Goal: Information Seeking & Learning: Learn about a topic

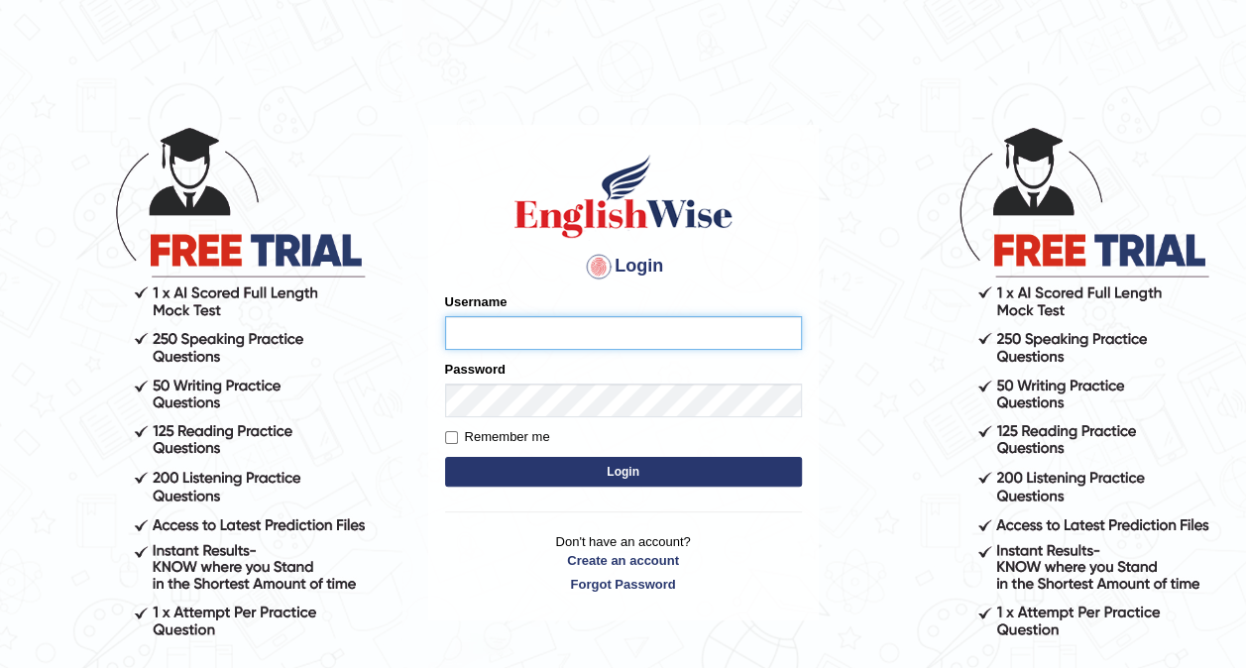
type input "Nivram91"
click at [835, 458] on body "Login Please fix the following errors: Username Nivram91 Password Remember me L…" at bounding box center [623, 396] width 1246 height 668
click at [625, 467] on button "Login" at bounding box center [623, 472] width 357 height 30
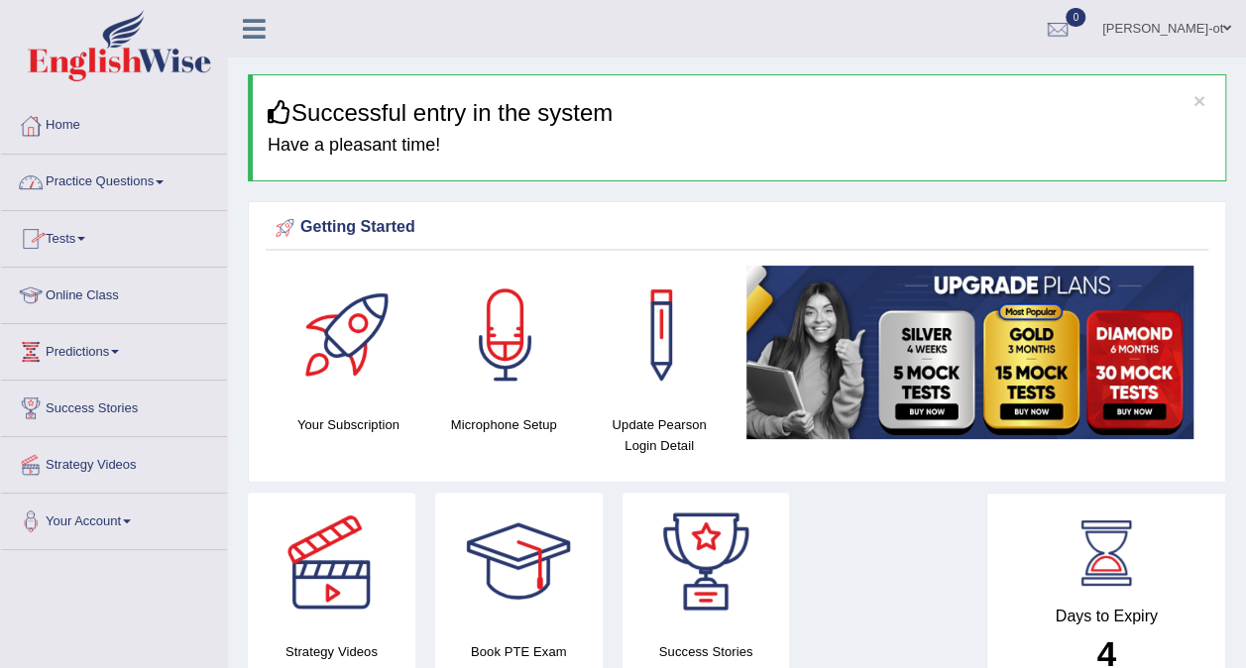
click at [155, 182] on link "Practice Questions" at bounding box center [114, 180] width 226 height 50
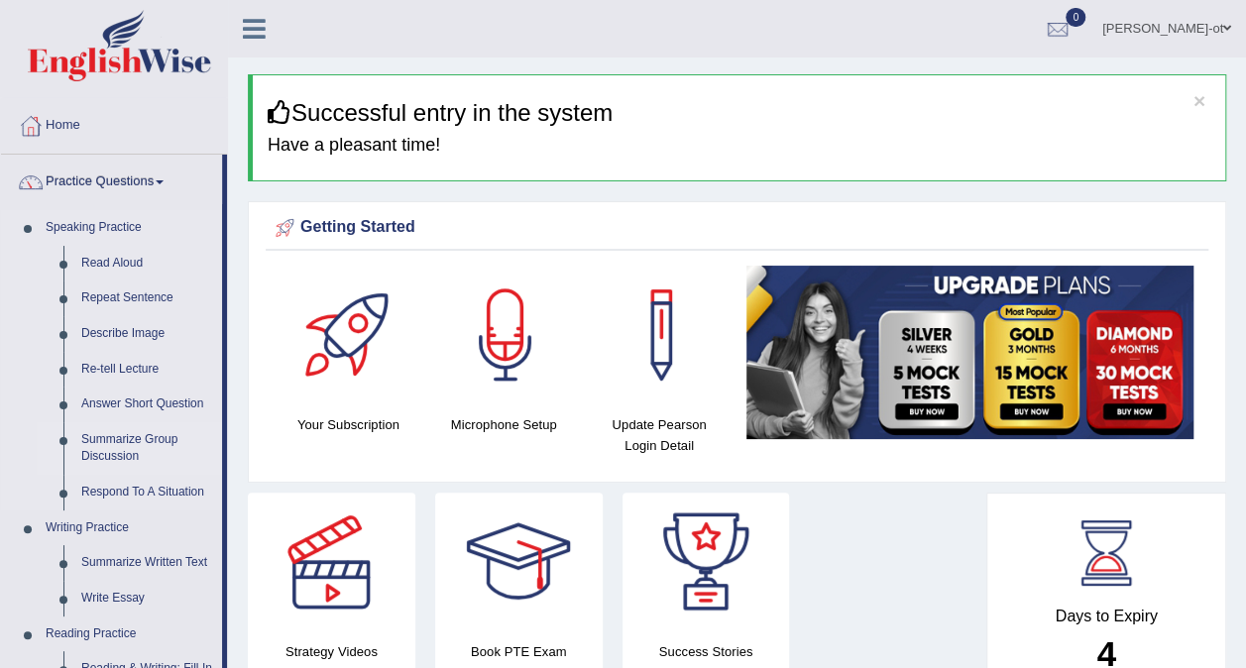
click at [106, 446] on link "Summarize Group Discussion" at bounding box center [147, 448] width 150 height 53
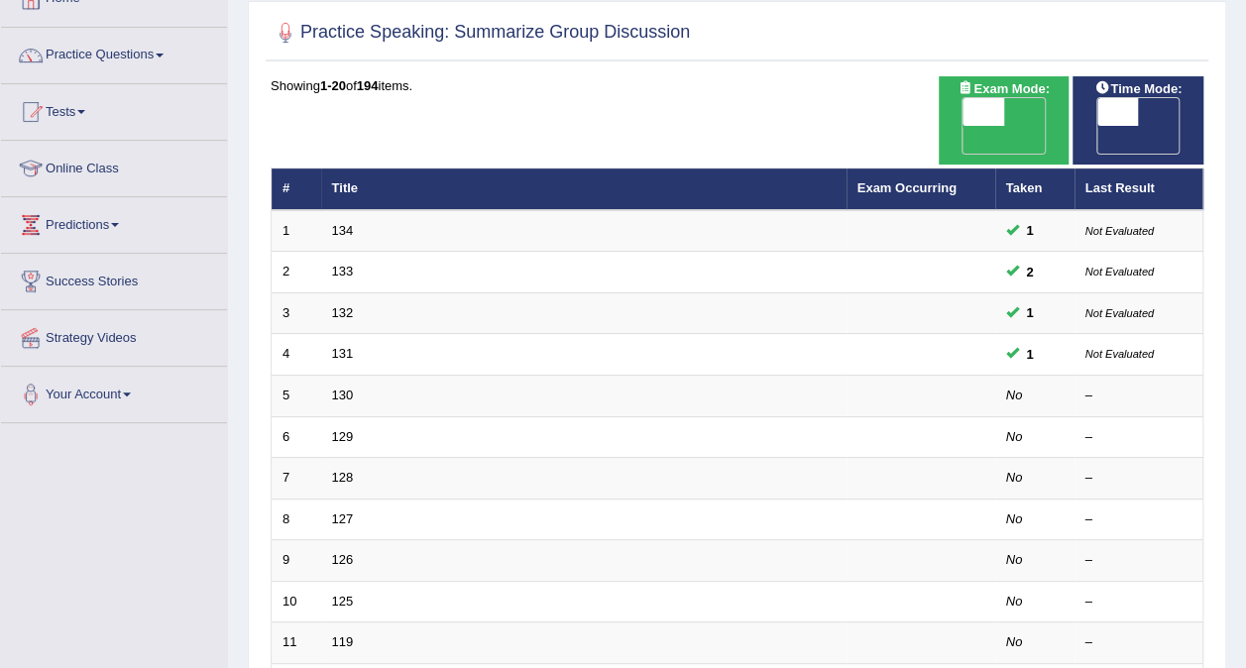
scroll to position [164, 0]
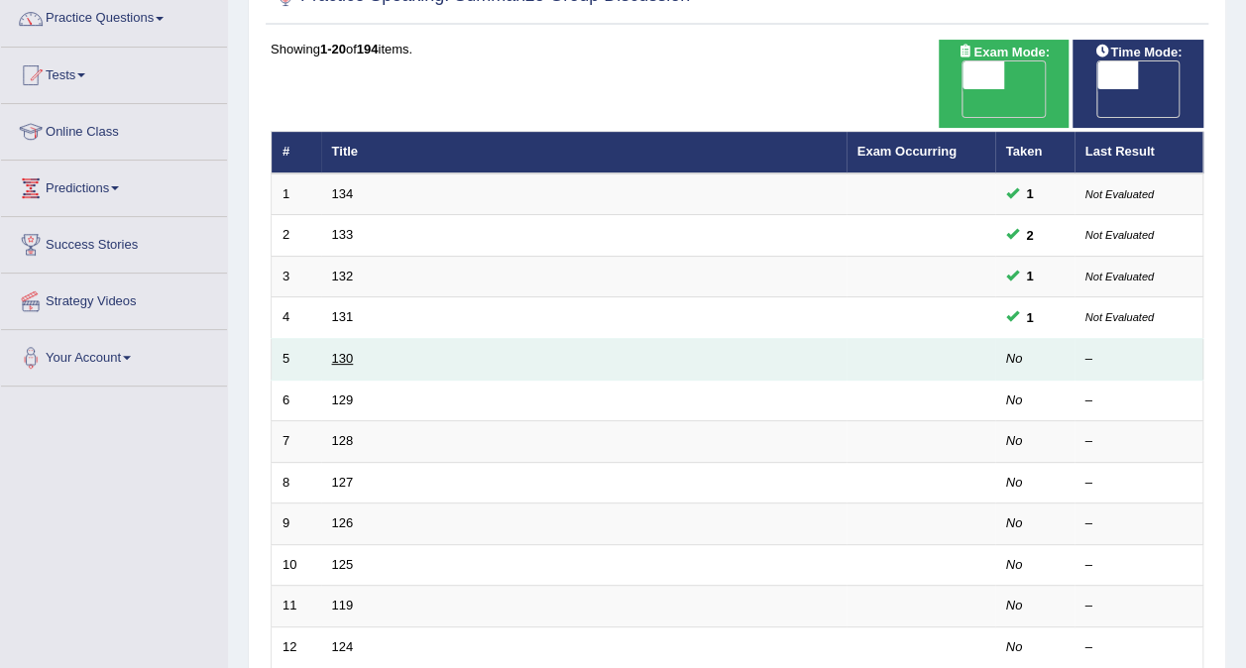
click at [339, 351] on link "130" at bounding box center [343, 358] width 22 height 15
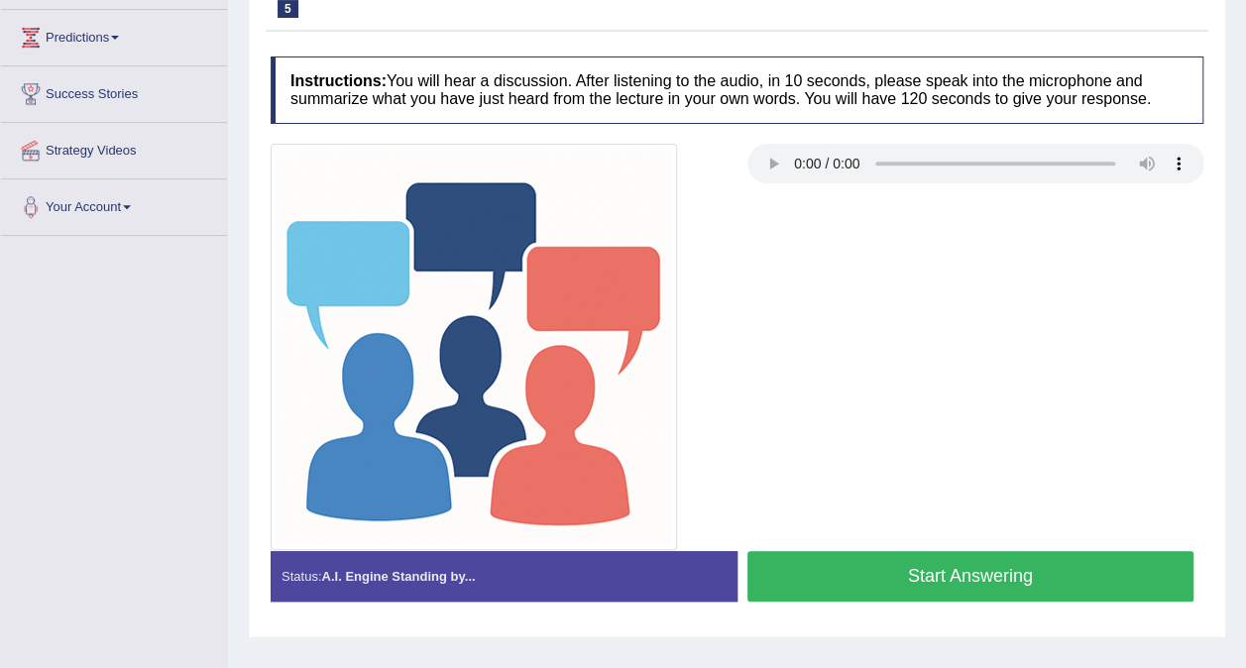
scroll to position [373, 0]
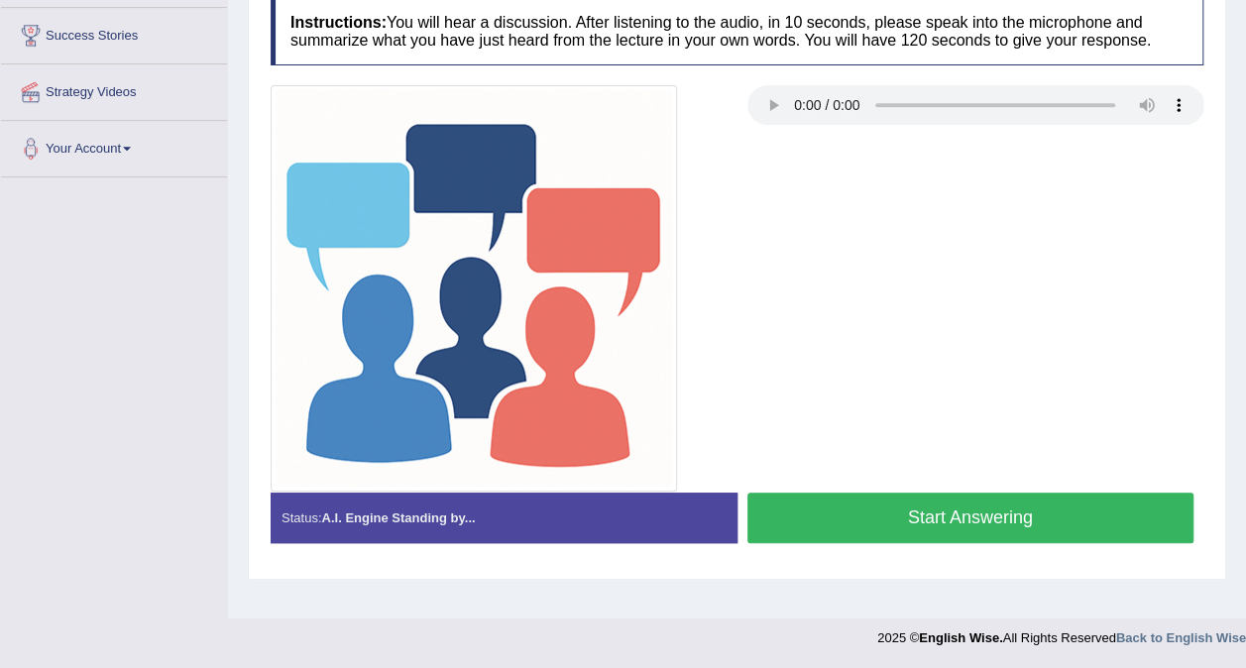
click at [1019, 520] on button "Start Answering" at bounding box center [970, 518] width 447 height 51
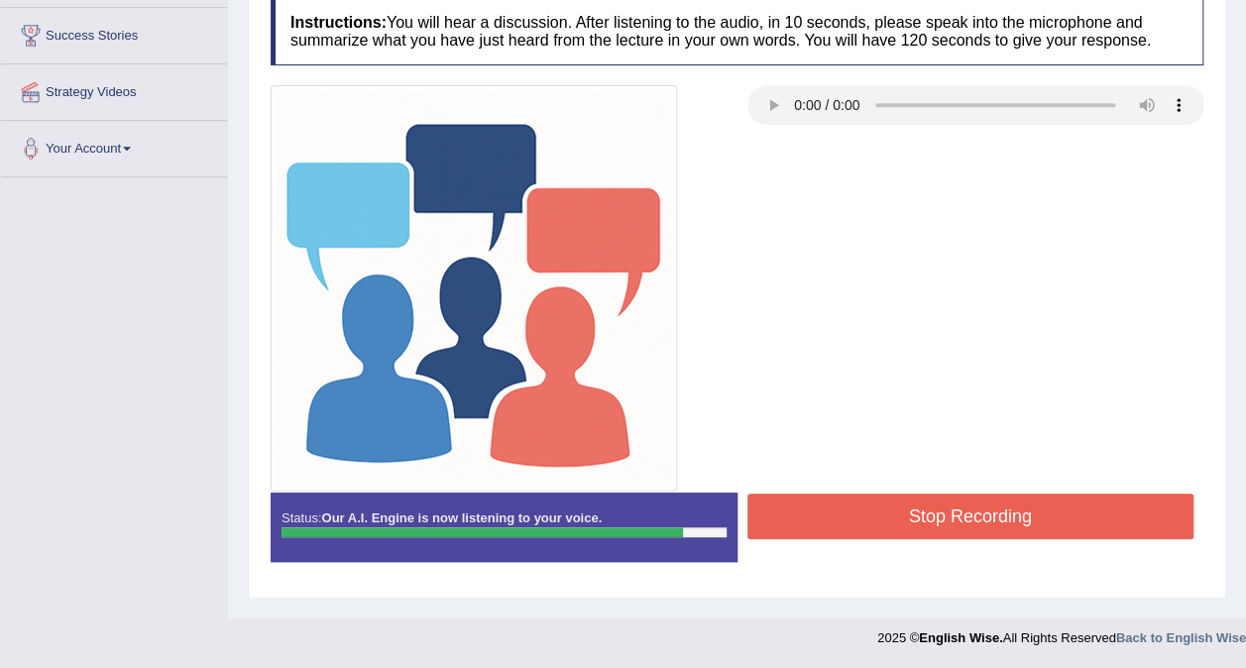
click at [985, 511] on button "Stop Recording" at bounding box center [970, 517] width 447 height 46
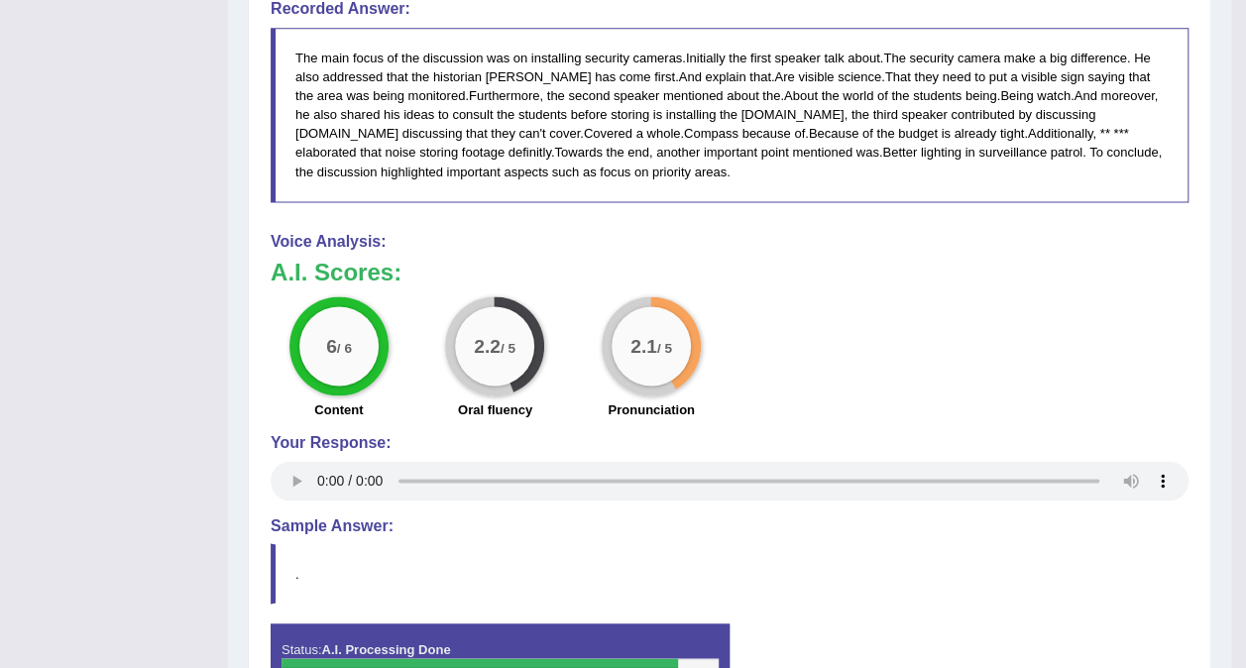
scroll to position [1443, 0]
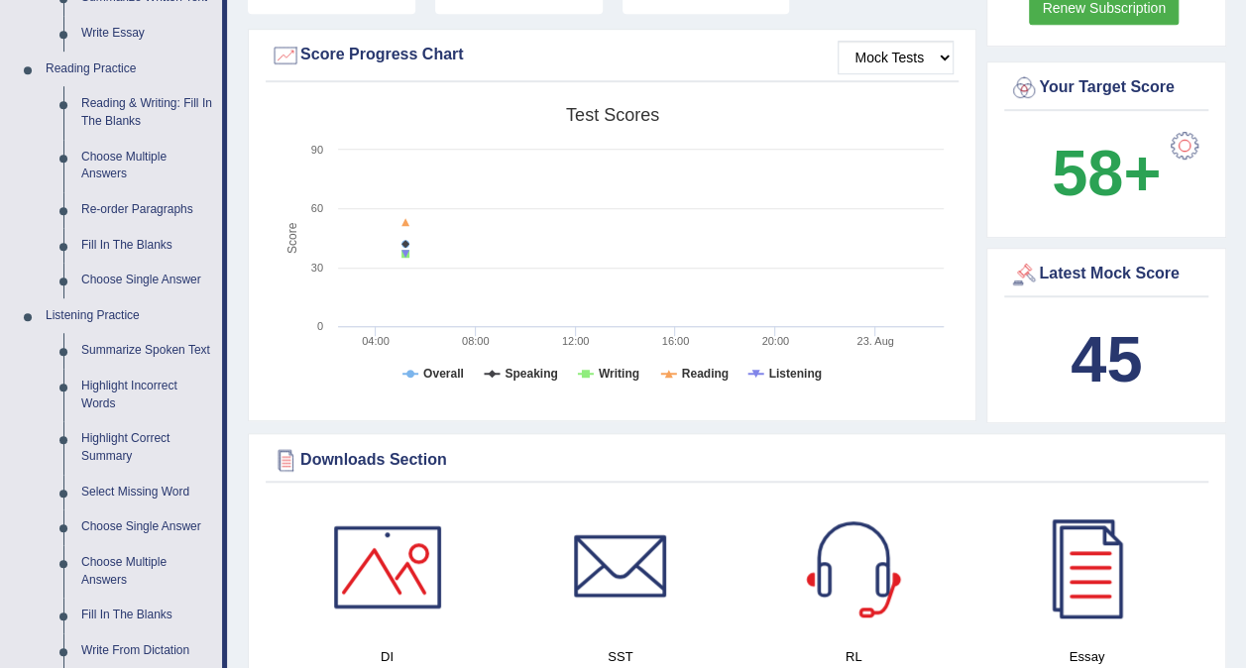
scroll to position [577, 0]
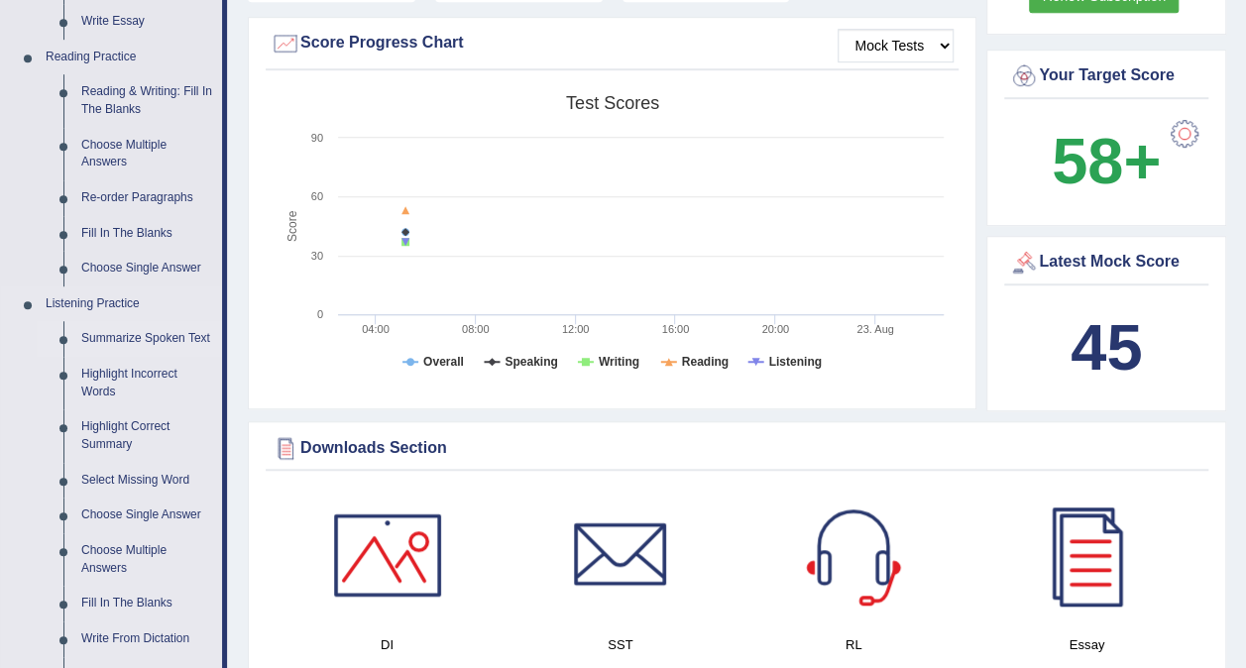
click at [183, 335] on link "Summarize Spoken Text" at bounding box center [147, 339] width 150 height 36
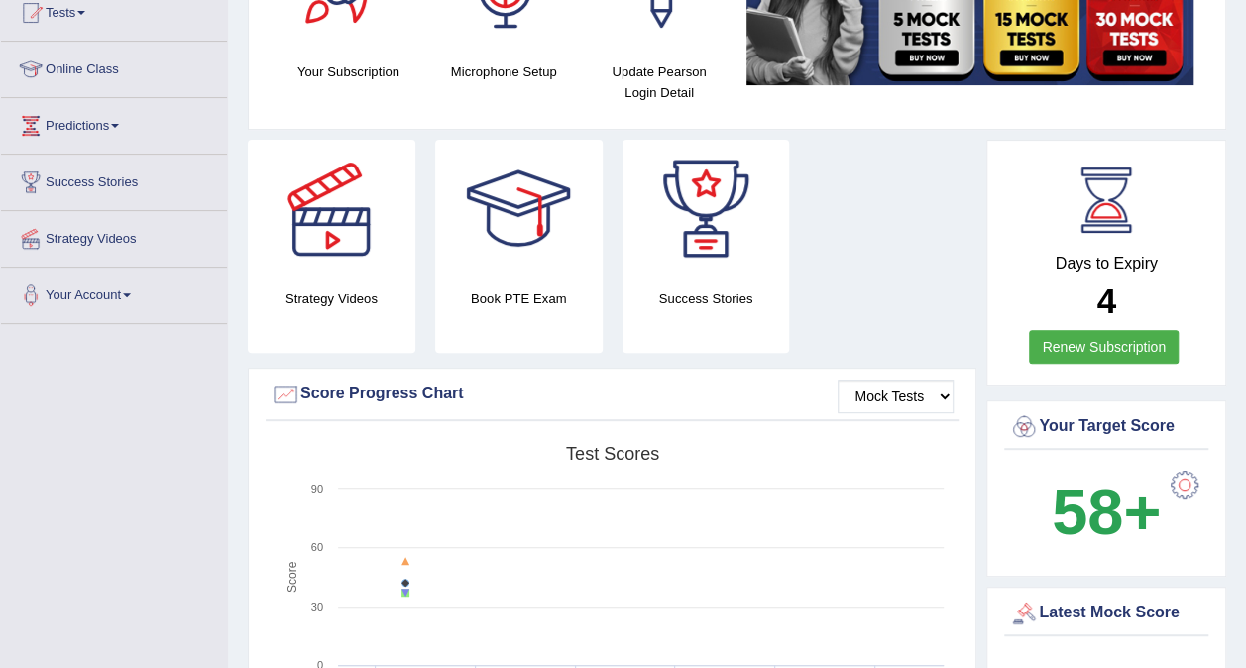
scroll to position [234, 0]
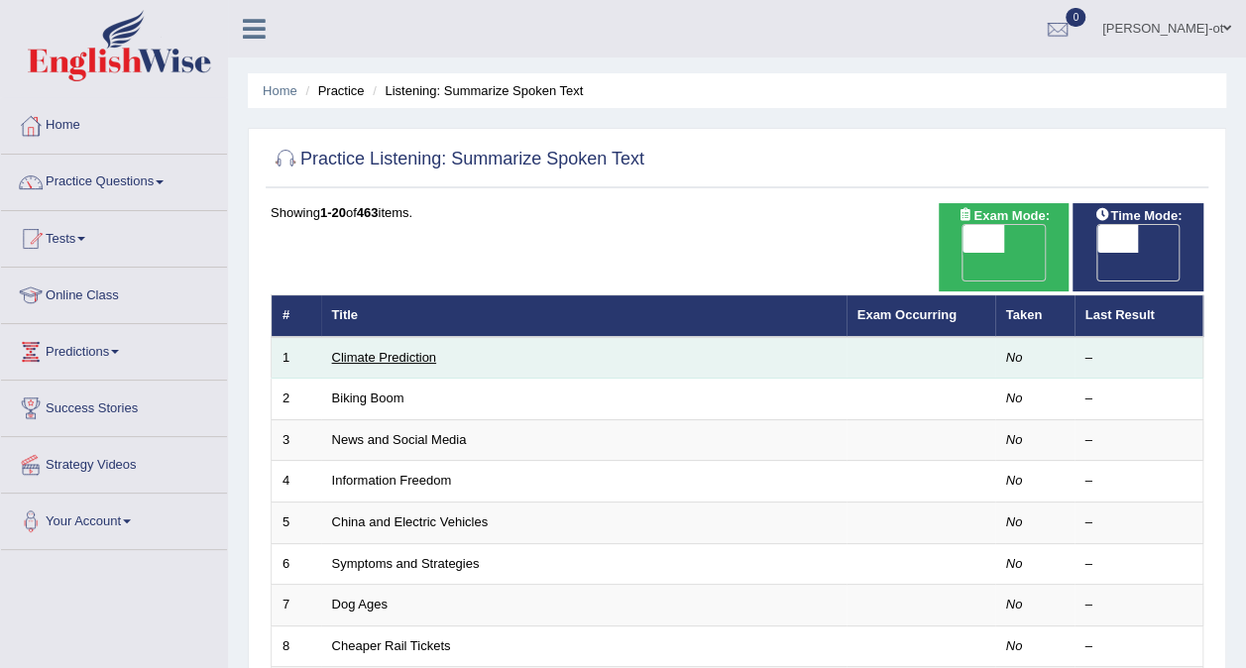
click at [393, 350] on link "Climate Prediction" at bounding box center [384, 357] width 105 height 15
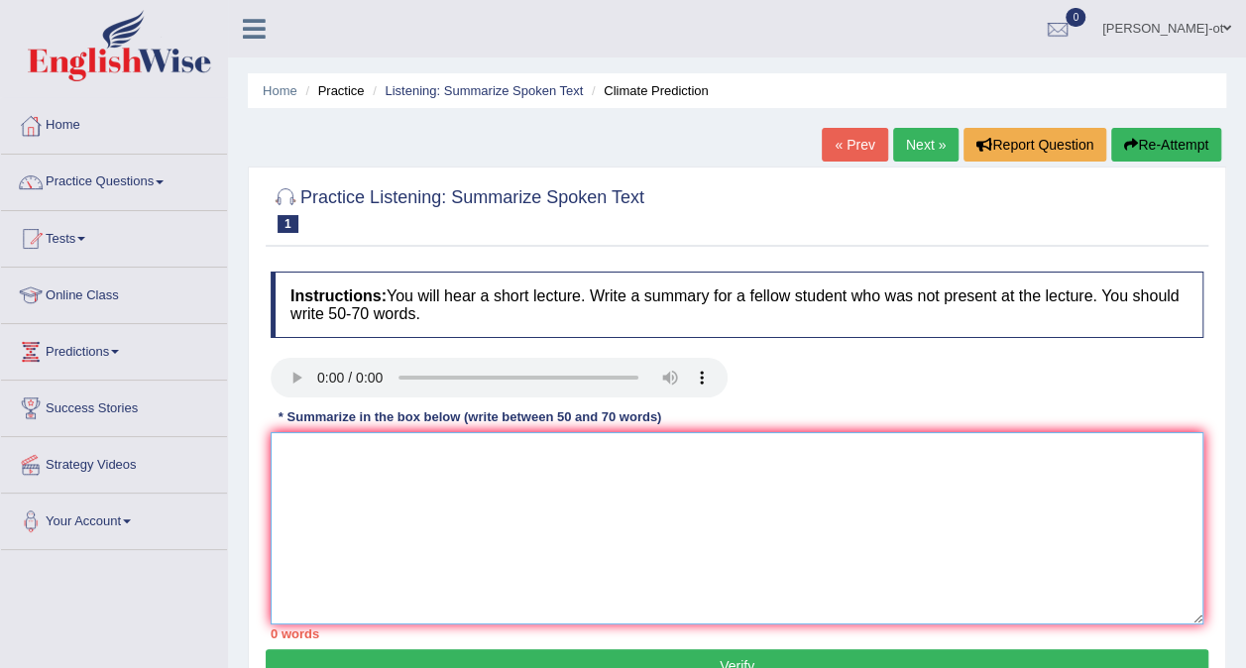
click at [287, 442] on textarea at bounding box center [737, 528] width 933 height 192
type textarea "a"
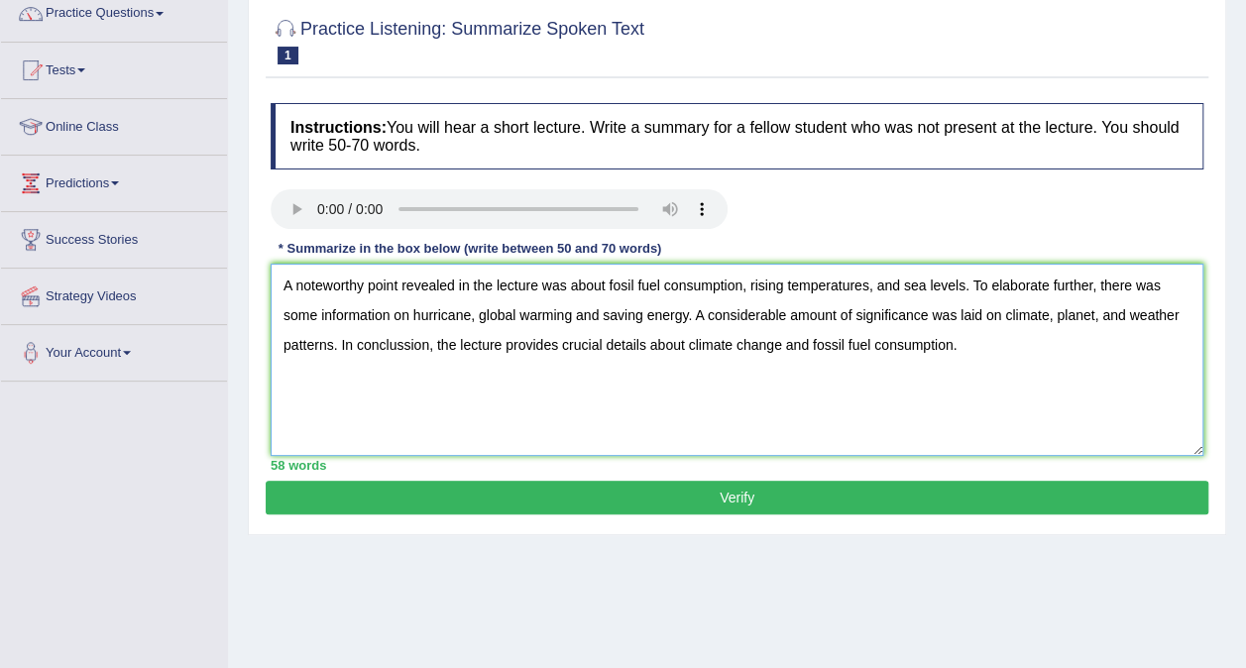
scroll to position [169, 0]
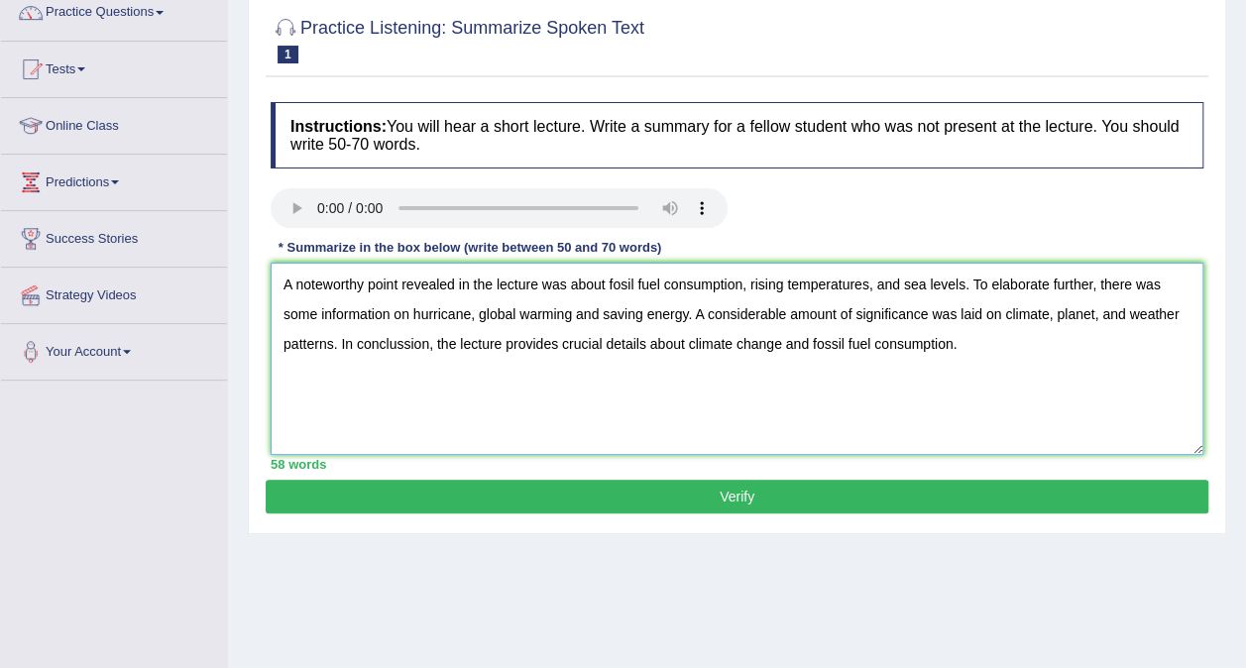
type textarea "A noteworthy point revealed in the lecture was about fosil fuel consumption, ri…"
click at [1043, 484] on button "Verify" at bounding box center [737, 497] width 942 height 34
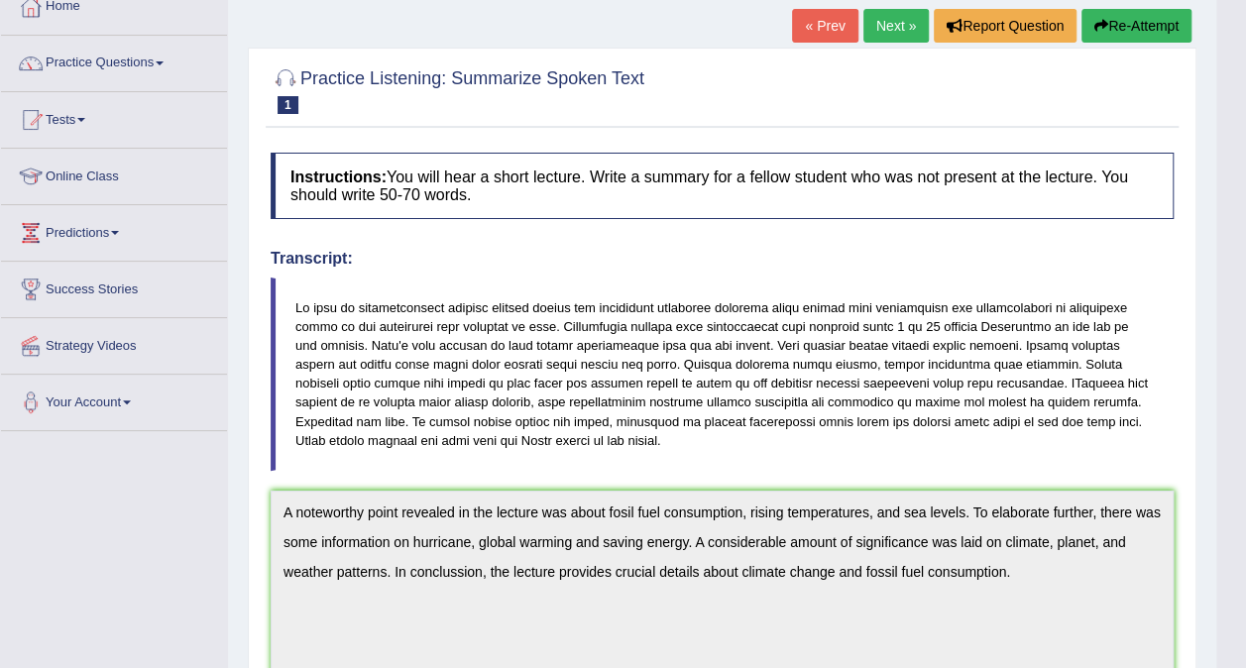
scroll to position [96, 0]
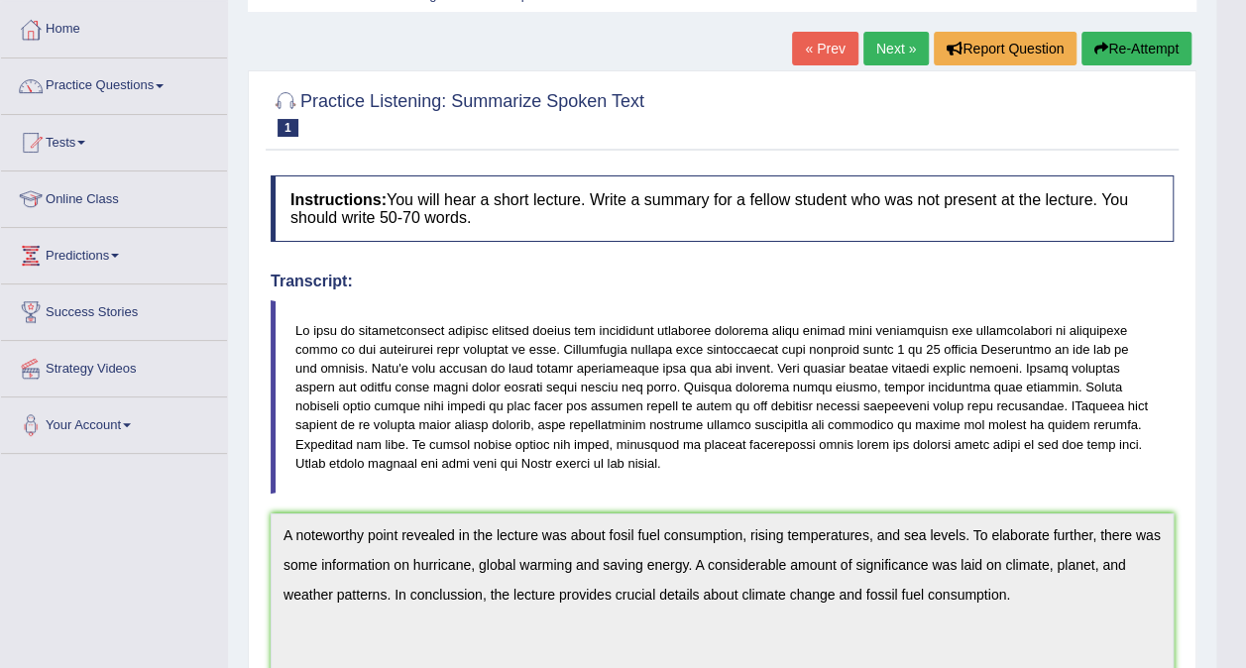
click at [901, 59] on link "Next »" at bounding box center [895, 49] width 65 height 34
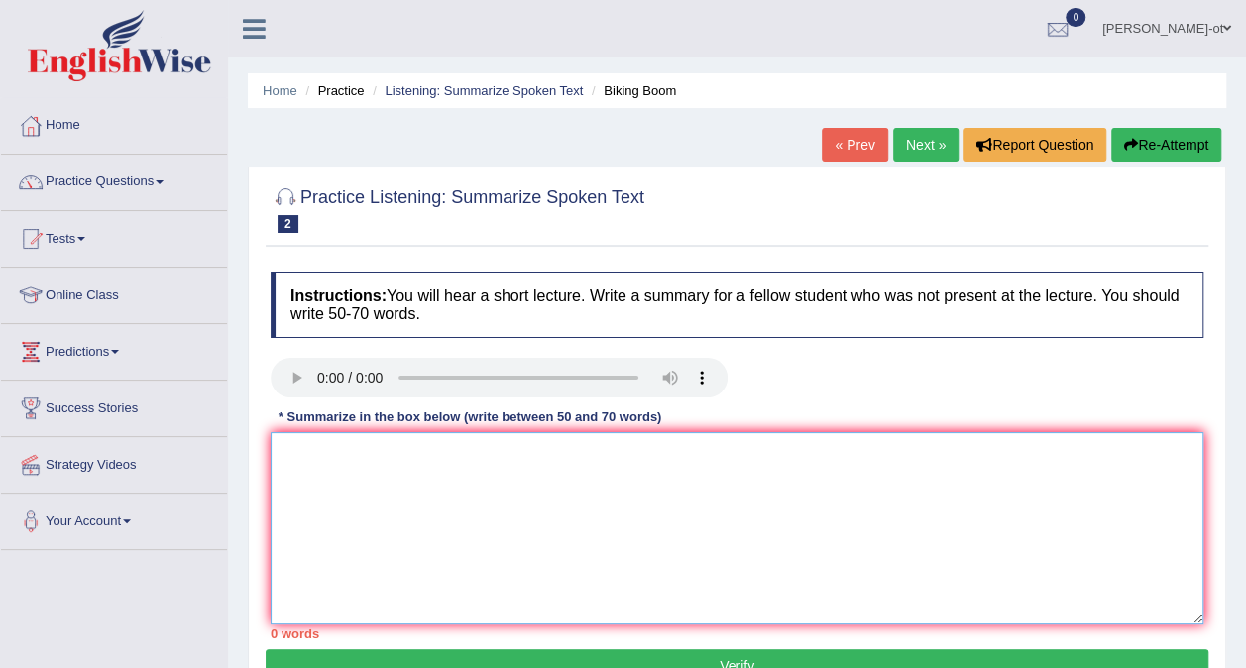
click at [295, 464] on textarea at bounding box center [737, 528] width 933 height 192
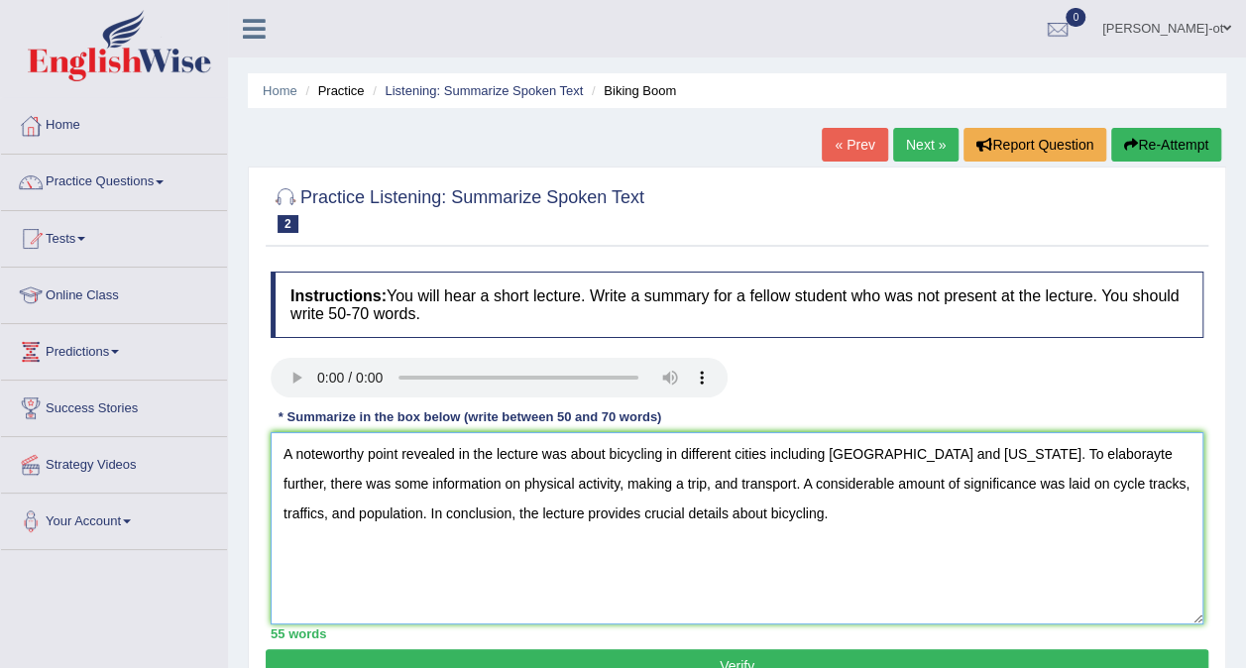
click at [415, 501] on textarea "A noteworthy point revealed in the lecture was about bicycling in different cit…" at bounding box center [737, 528] width 933 height 192
click at [420, 507] on textarea "A noteworthy point revealed in the lecture was about bicycling in different cit…" at bounding box center [737, 528] width 933 height 192
click at [422, 516] on textarea "A noteworthy point revealed in the lecture was about bicycling in different cit…" at bounding box center [737, 528] width 933 height 192
click at [1103, 448] on textarea "A noteworthy point revealed in the lecture was about bicycling in different cit…" at bounding box center [737, 528] width 933 height 192
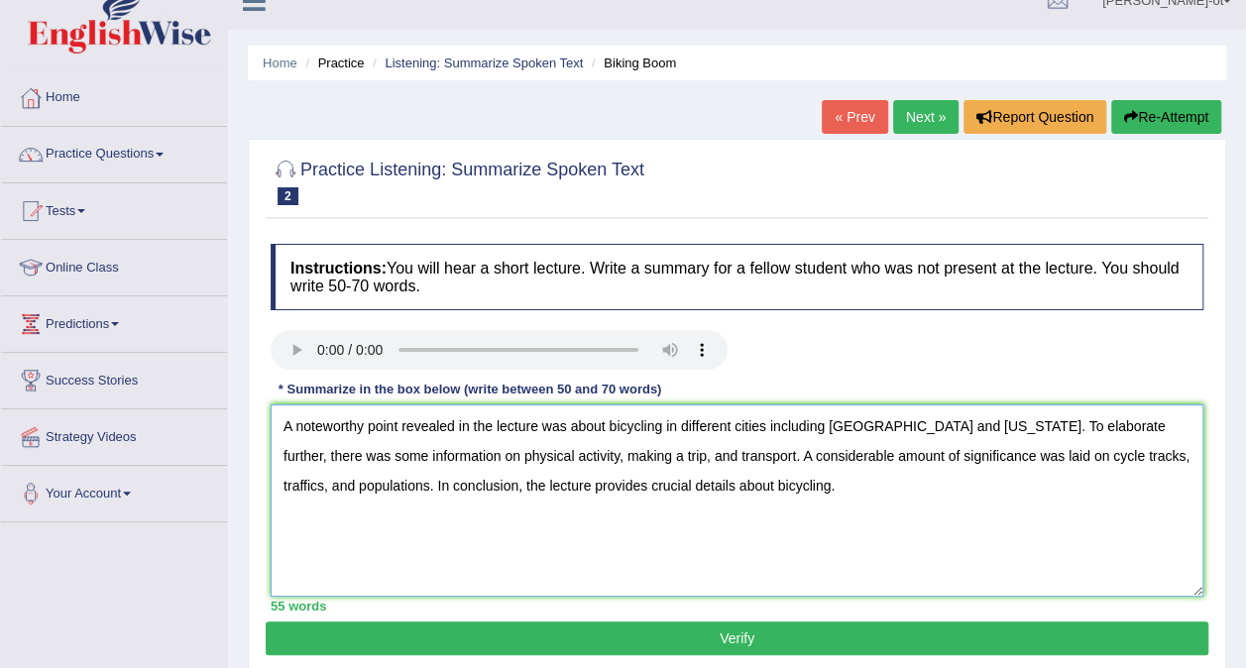
scroll to position [151, 0]
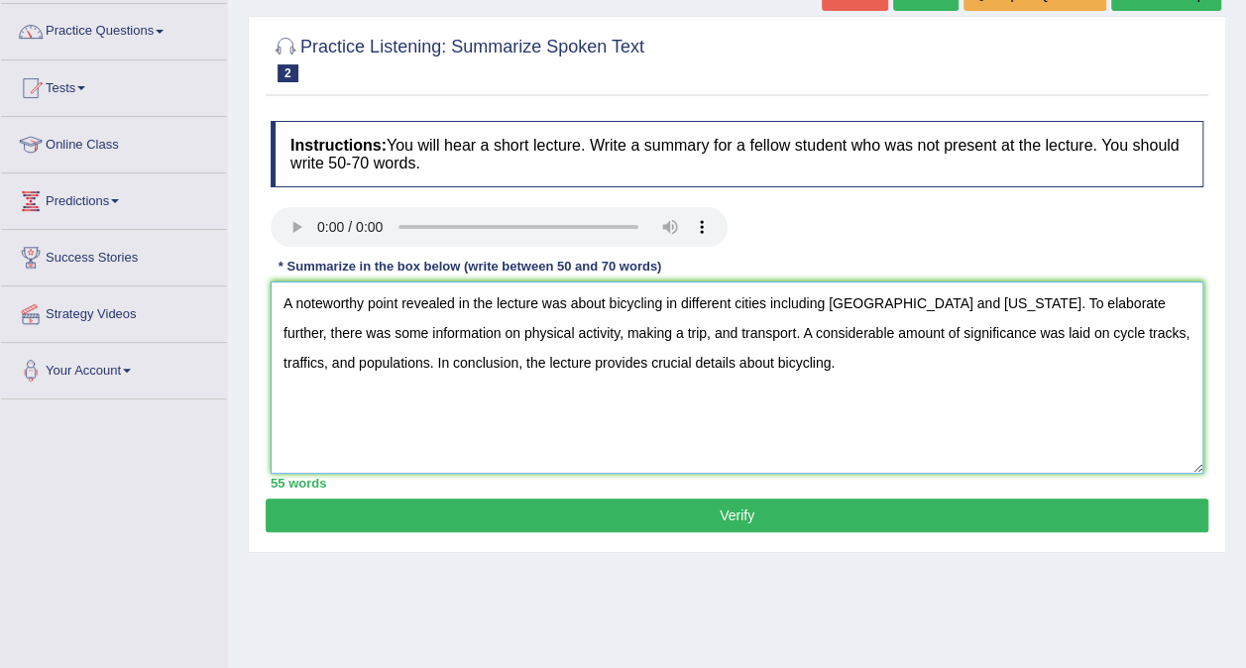
type textarea "A noteworthy point revealed in the lecture was about bicycling in different cit…"
click at [957, 528] on button "Verify" at bounding box center [737, 515] width 942 height 34
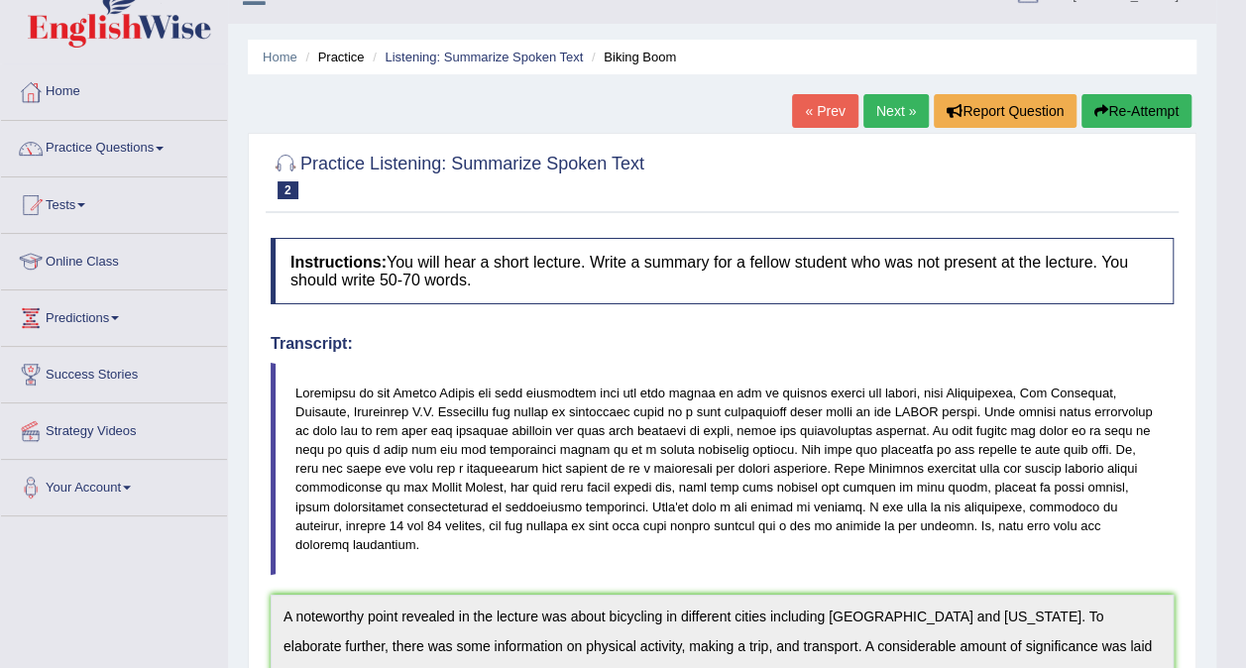
scroll to position [0, 0]
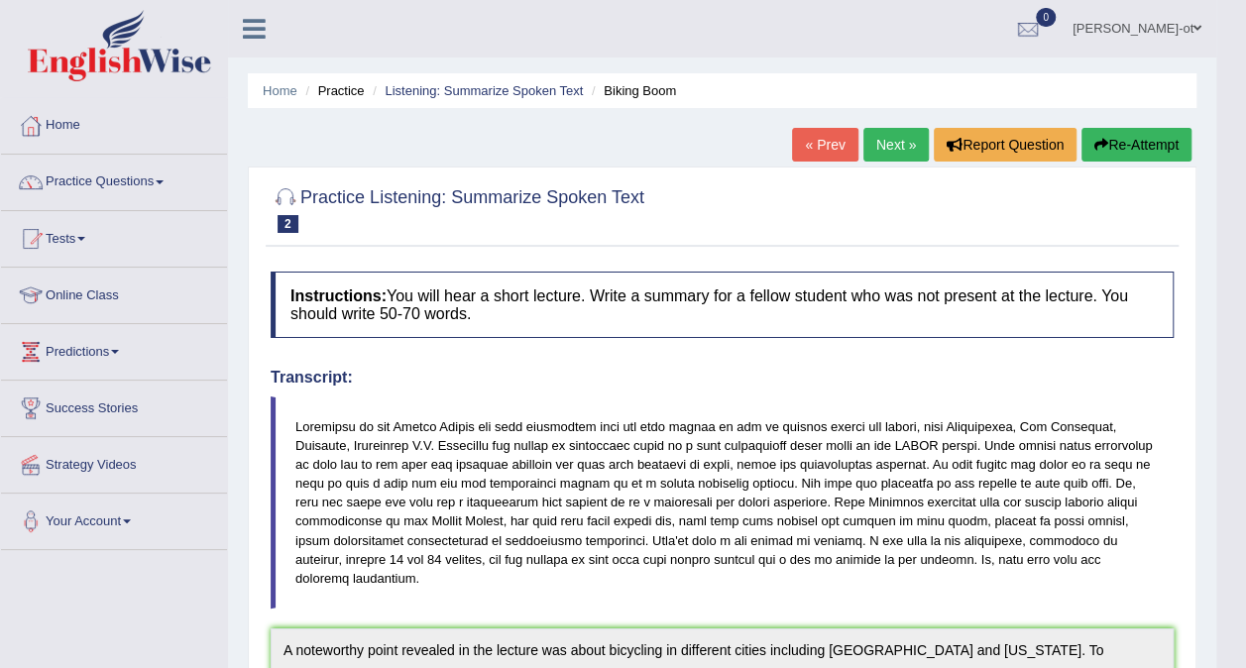
click at [889, 150] on link "Next »" at bounding box center [895, 145] width 65 height 34
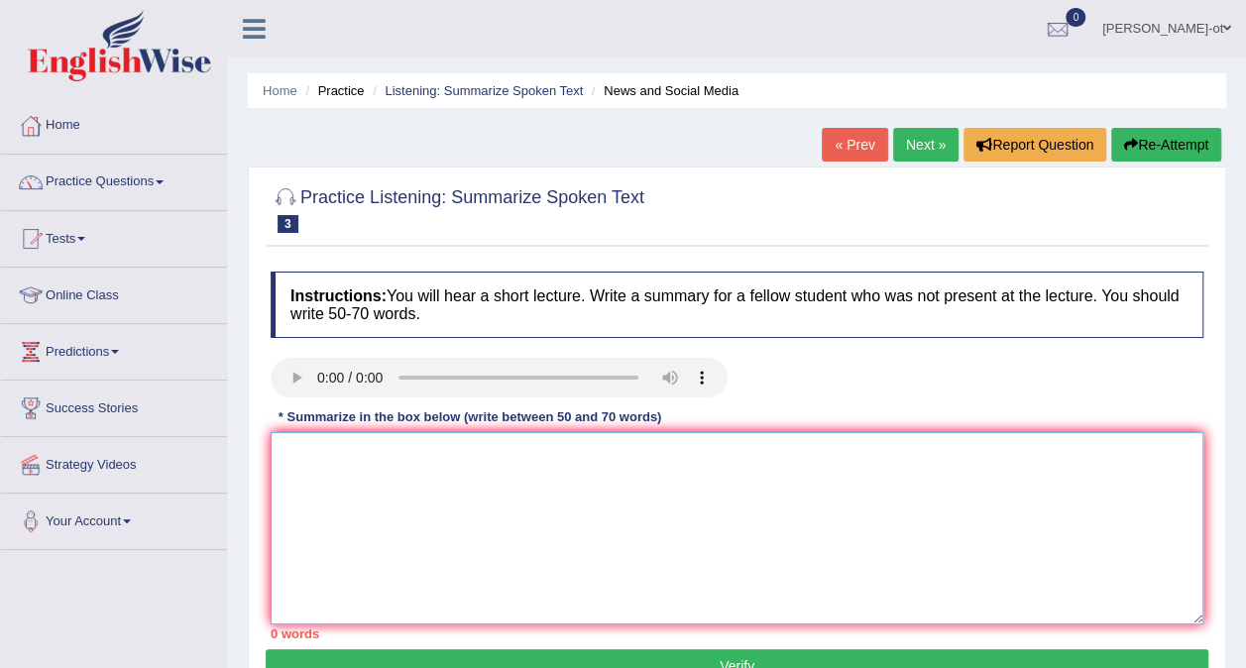
click at [326, 482] on textarea at bounding box center [737, 528] width 933 height 192
type textarea "T"
type textarea "a"
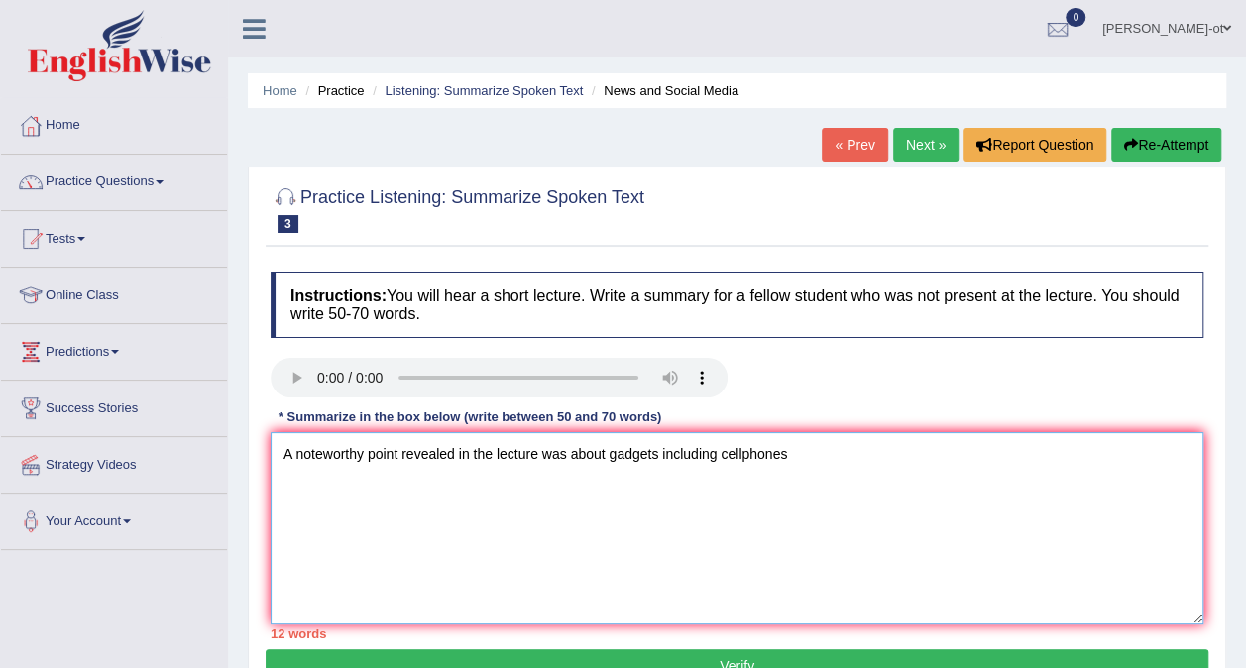
click at [735, 456] on textarea "A noteworthy point revealed in the lecture was about gadgets including cellphon…" at bounding box center [737, 528] width 933 height 192
click at [745, 447] on textarea "A noteworthy point revealed in the lecture was about gadgets including cellphon…" at bounding box center [737, 528] width 933 height 192
click at [831, 458] on textarea "A noteworthy point revealed in the lecture was about gadgets including cell pho…" at bounding box center [737, 528] width 933 height 192
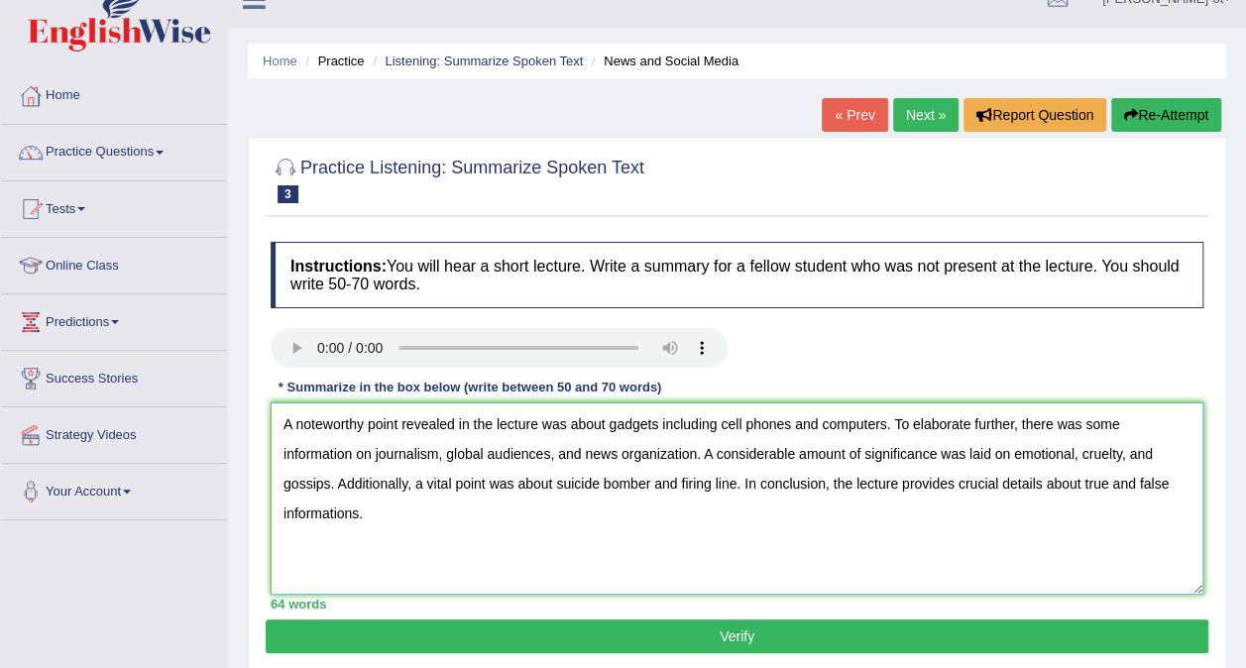
scroll to position [120, 0]
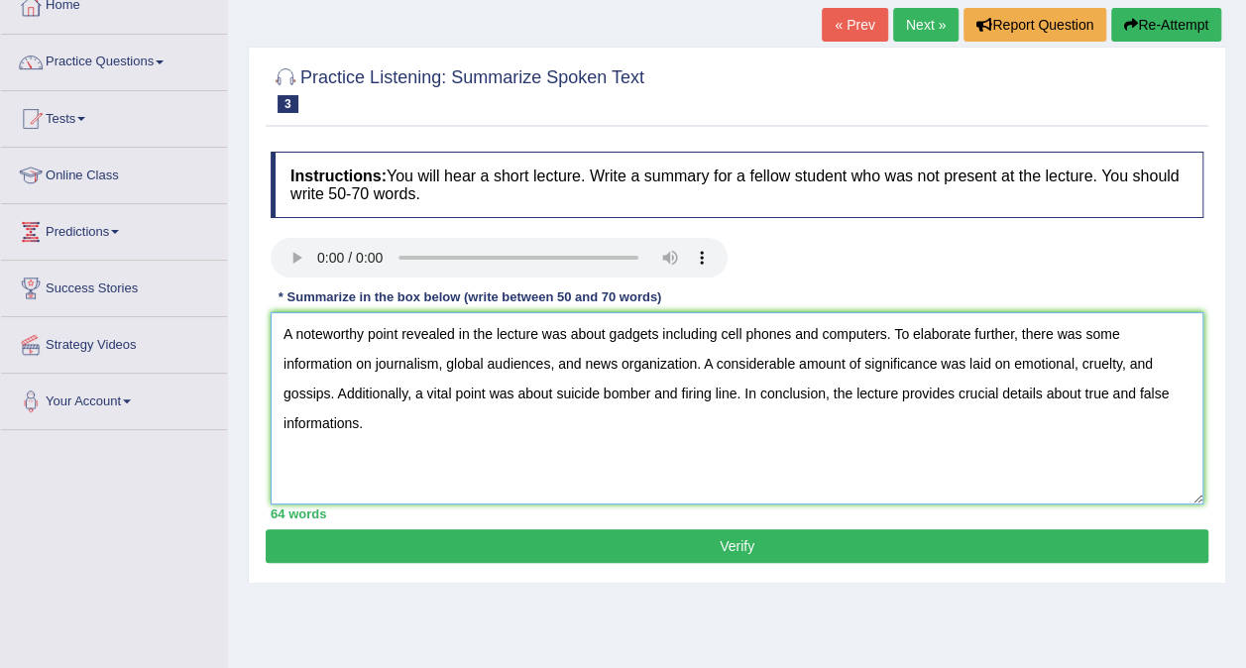
type textarea "A noteworthy point revealed in the lecture was about gadgets including cell pho…"
click at [1094, 535] on button "Verify" at bounding box center [737, 546] width 942 height 34
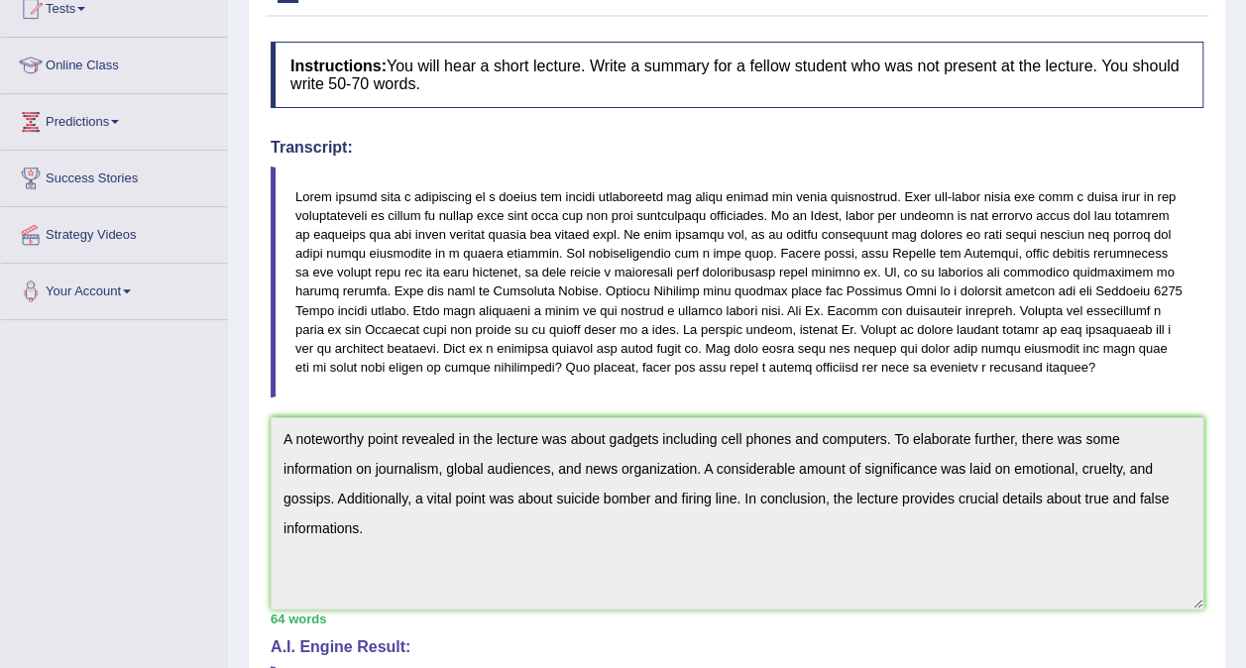
scroll to position [0, 0]
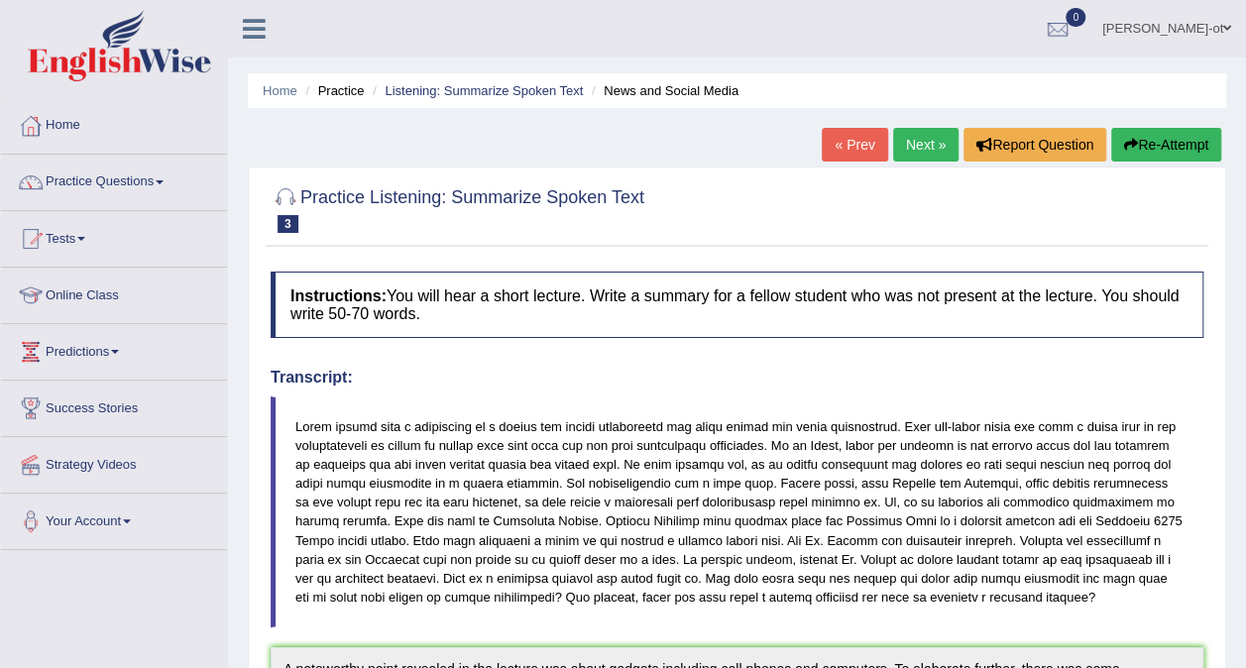
click at [924, 141] on link "Next »" at bounding box center [925, 145] width 65 height 34
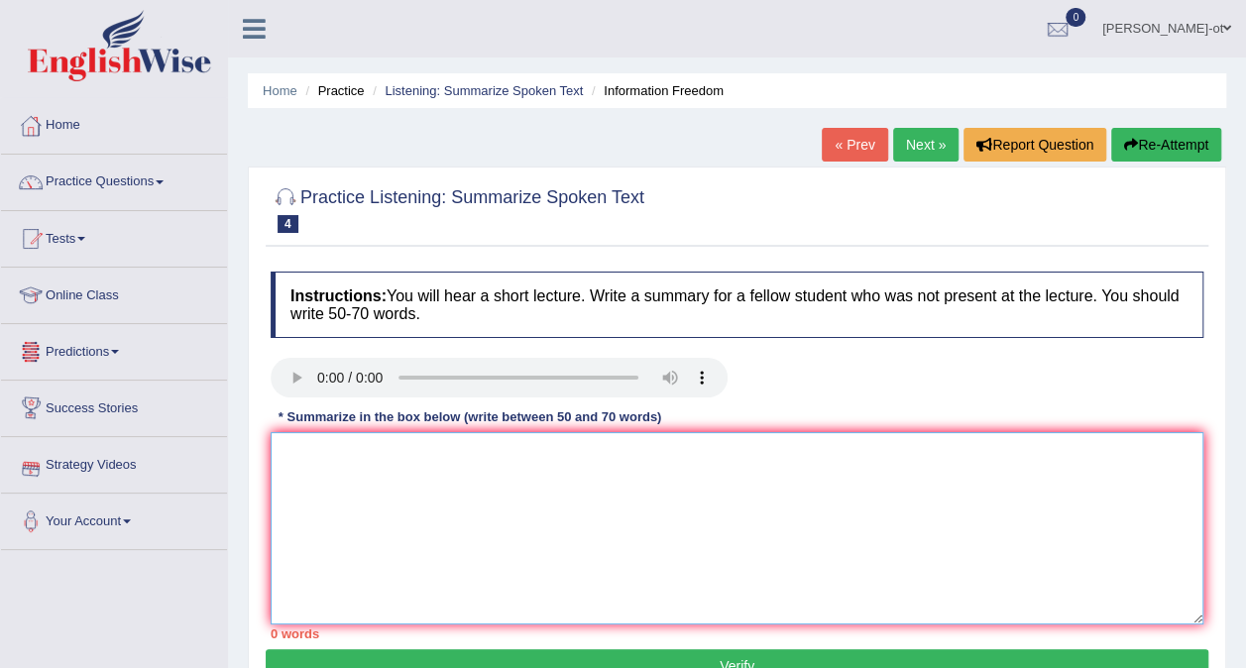
click at [290, 469] on textarea at bounding box center [737, 528] width 933 height 192
type textarea "a"
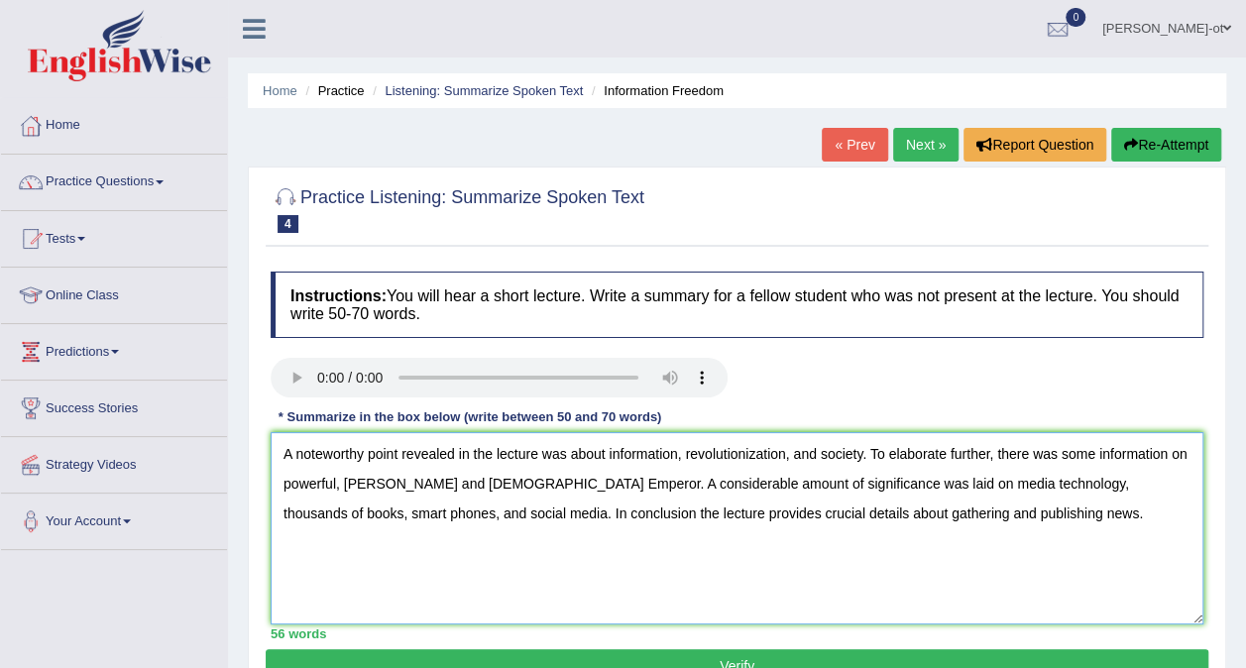
click at [420, 478] on textarea "A noteworthy point revealed in the lecture was about information, revolutioniza…" at bounding box center [737, 528] width 933 height 192
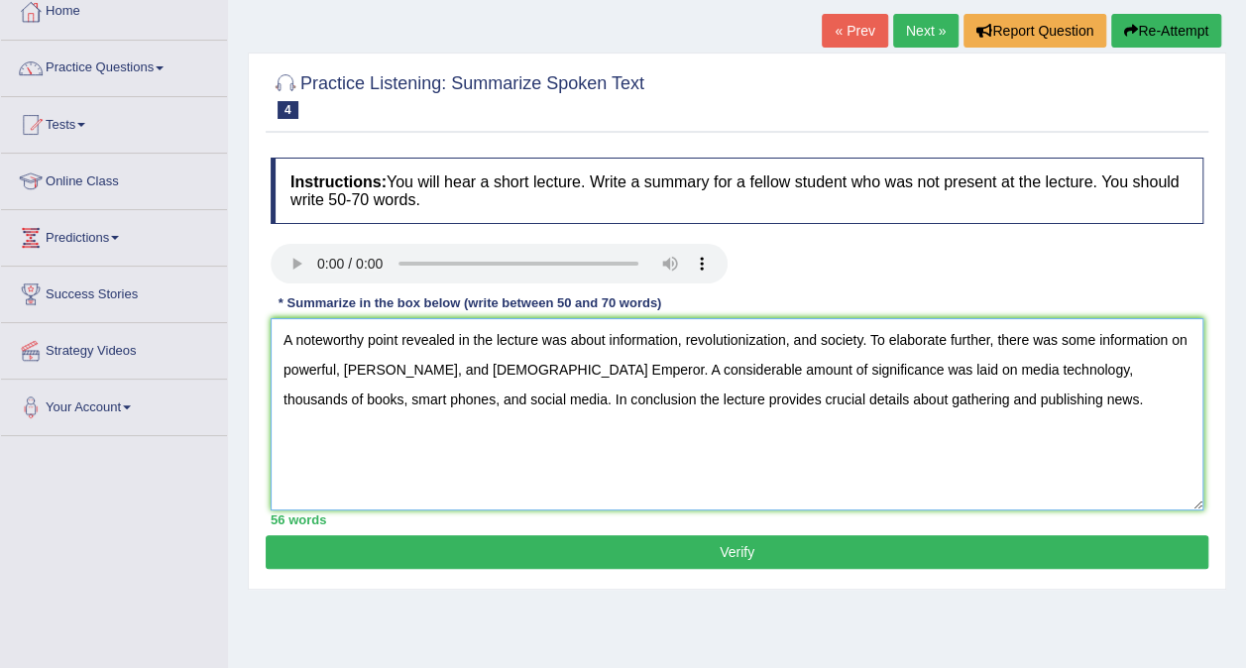
scroll to position [135, 0]
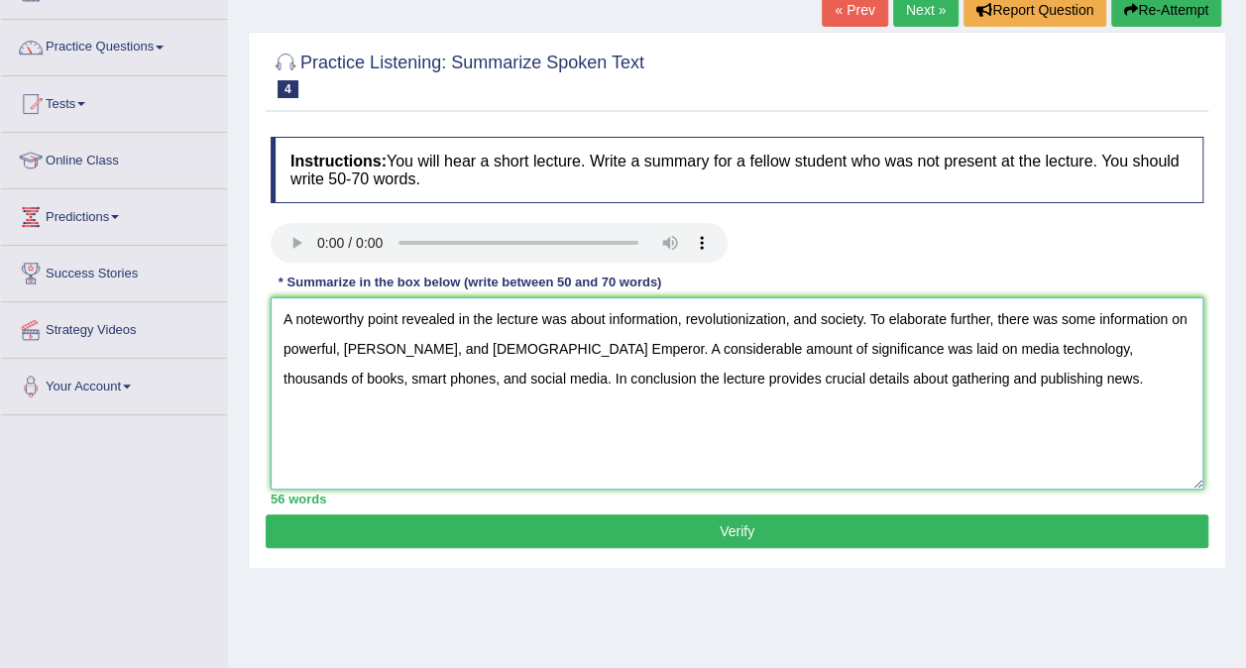
type textarea "A noteworthy point revealed in the lecture was about information, revolutioniza…"
click at [1089, 515] on button "Verify" at bounding box center [737, 531] width 942 height 34
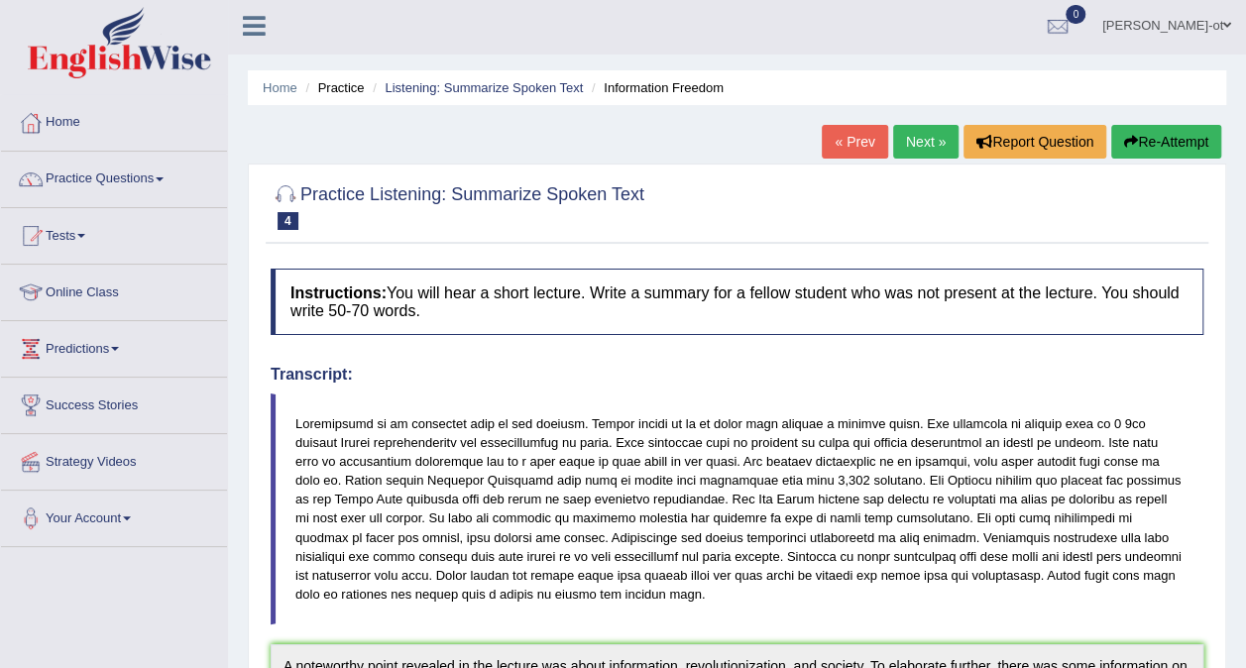
scroll to position [0, 0]
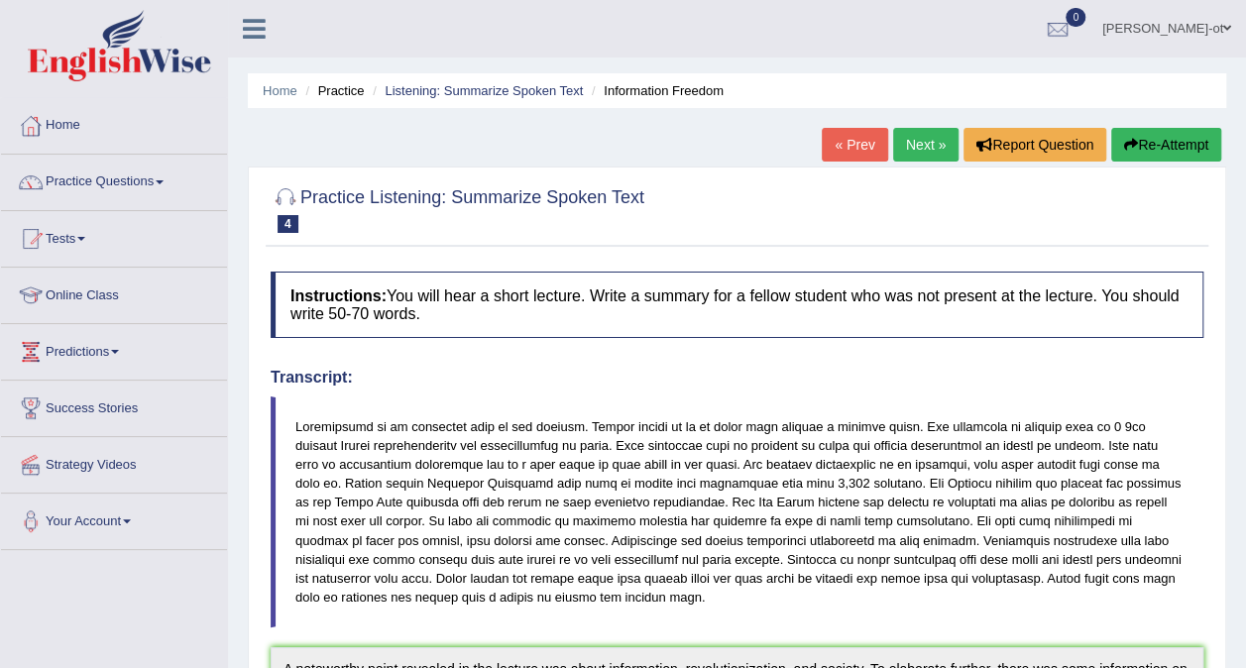
click at [95, 186] on link "Practice Questions" at bounding box center [114, 180] width 226 height 50
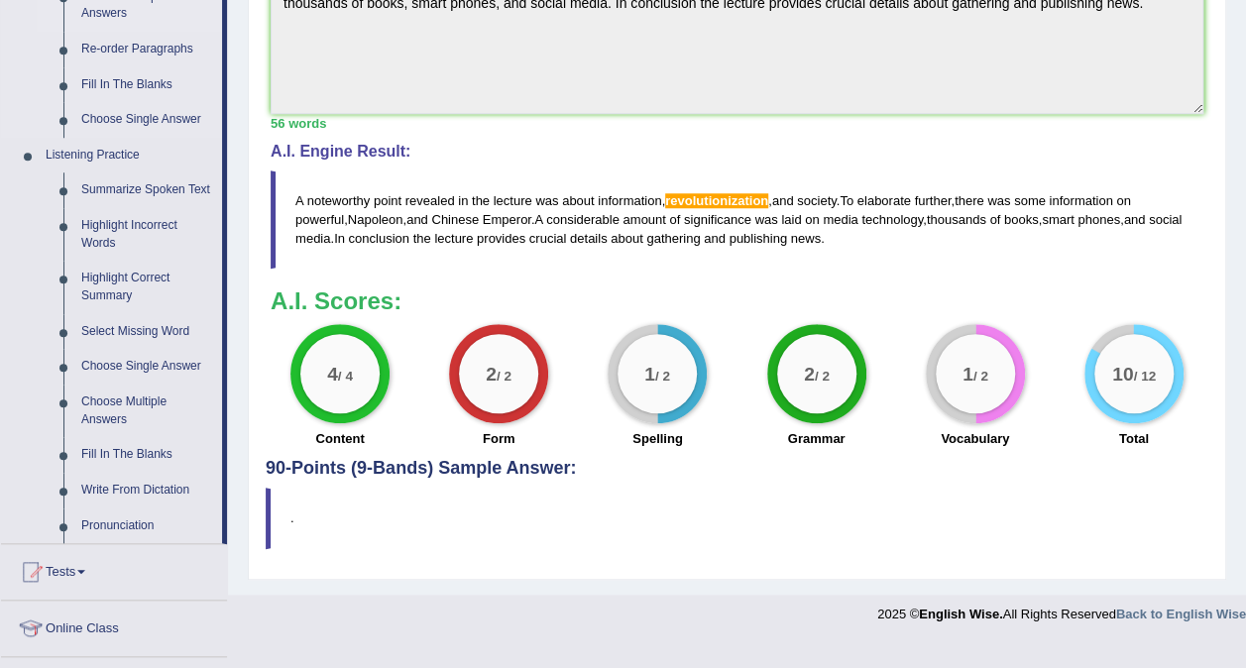
scroll to position [724, 0]
